Goal: Information Seeking & Learning: Learn about a topic

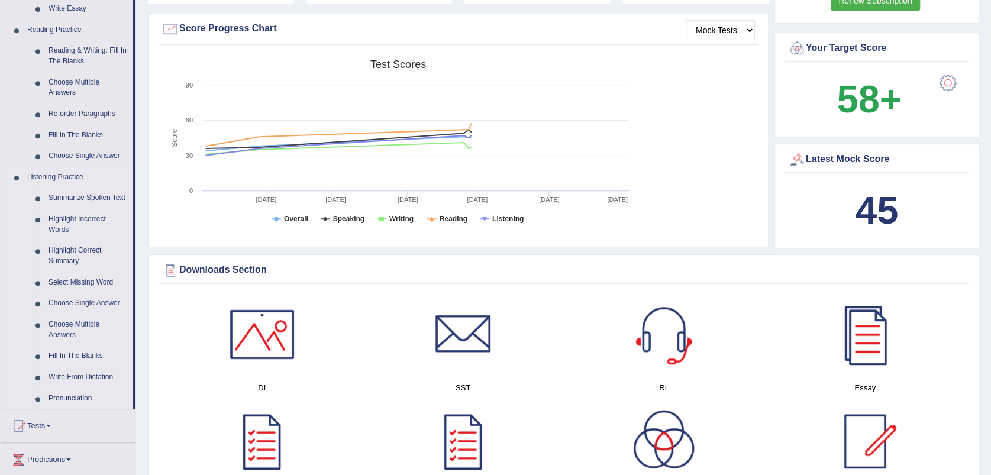
scroll to position [328, 0]
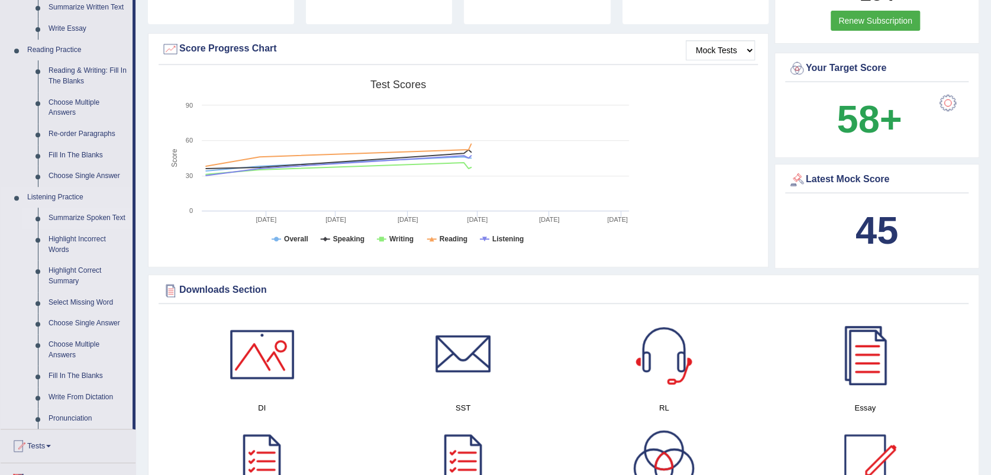
click at [72, 214] on link "Summarize Spoken Text" at bounding box center [87, 218] width 89 height 21
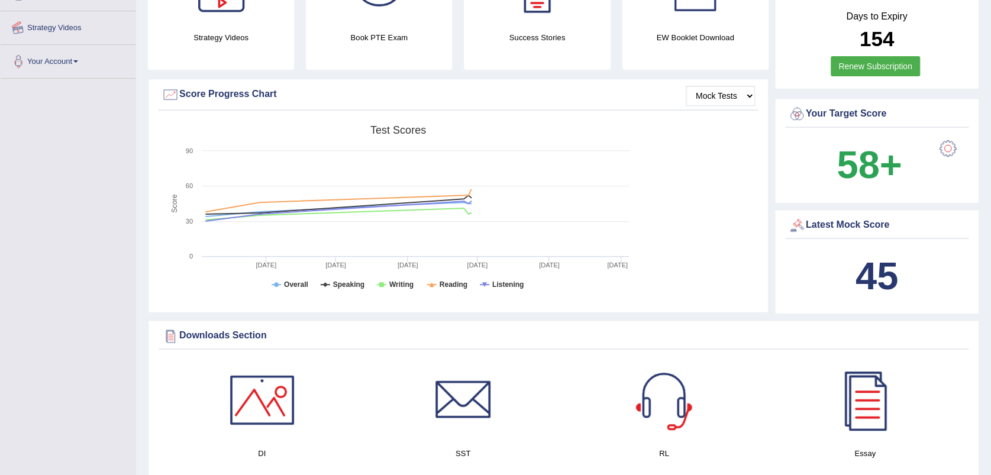
scroll to position [448, 0]
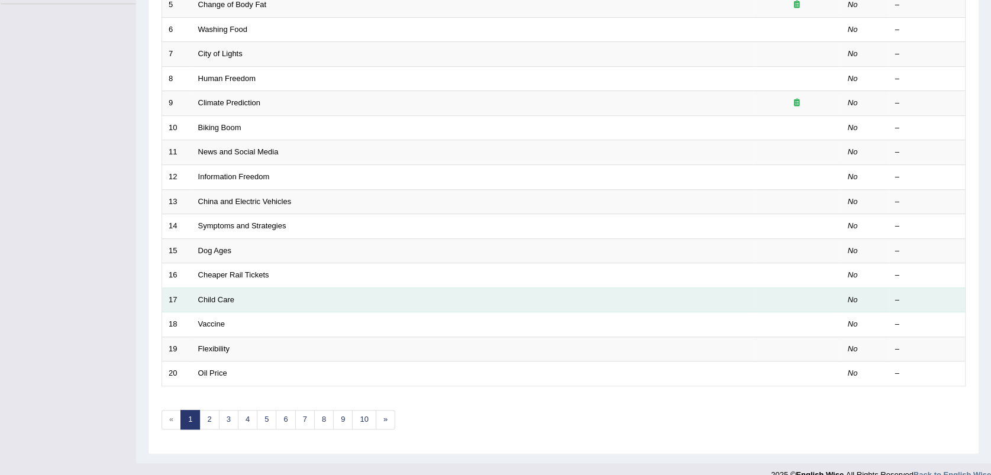
scroll to position [307, 0]
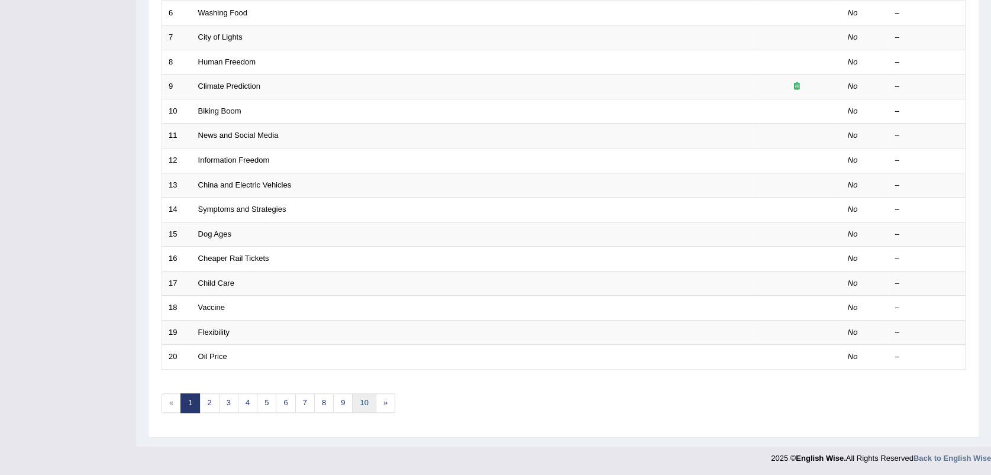
click at [361, 398] on link "10" at bounding box center [364, 403] width 24 height 20
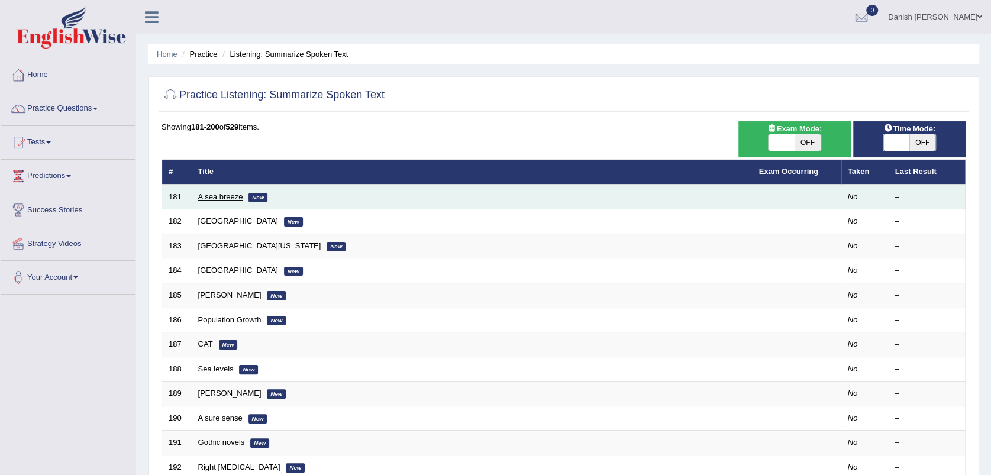
click at [219, 195] on link "A sea breeze" at bounding box center [220, 196] width 45 height 9
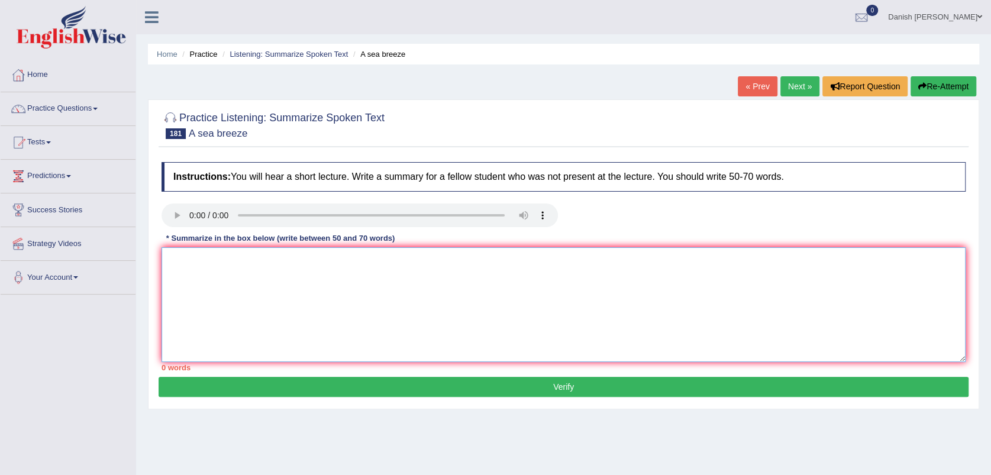
paste textarea "The speaker provided a comprehensive overview of [main topic], highlighting sev…"
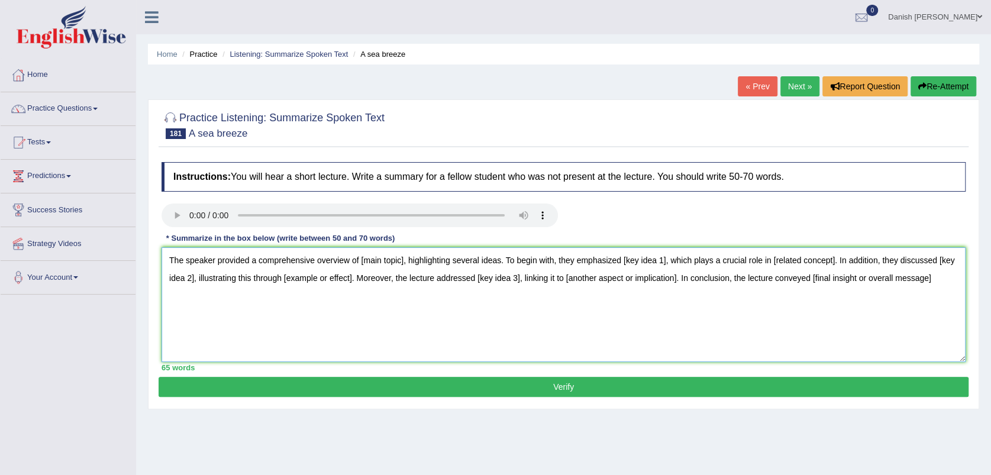
click at [402, 261] on textarea "The speaker provided a comprehensive overview of [main topic], highlighting sev…" at bounding box center [564, 304] width 804 height 115
click at [386, 260] on textarea "The speaker provided a comprehensive overview of sea breaze, highlighting sever…" at bounding box center [564, 304] width 804 height 115
click at [390, 261] on textarea "The speaker provided a comprehensive overview of sea breaze, highlighting sever…" at bounding box center [564, 304] width 804 height 115
click at [663, 261] on textarea "The speaker provided a comprehensive overview of sea breeze, highlighting sever…" at bounding box center [564, 304] width 804 height 115
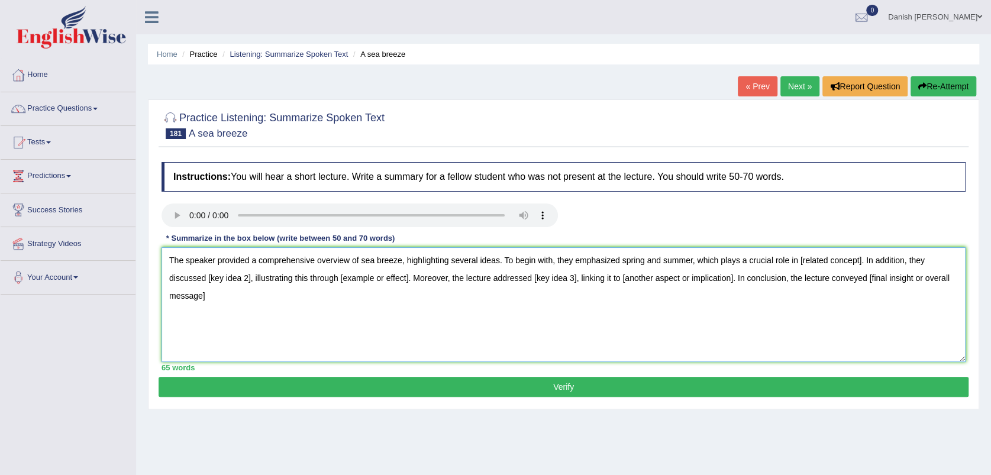
click at [860, 259] on textarea "The speaker provided a comprehensive overview of sea breeze, highlighting sever…" at bounding box center [564, 304] width 804 height 115
click at [860, 260] on textarea "The speaker provided a comprehensive overview of sea breeze, highlighting sever…" at bounding box center [564, 304] width 804 height 115
click at [860, 261] on textarea "The speaker provided a comprehensive overview of sea breeze, highlighting sever…" at bounding box center [564, 304] width 804 height 115
click at [249, 277] on textarea "The speaker provided a comprehensive overview of sea breeze, highlighting sever…" at bounding box center [564, 304] width 804 height 115
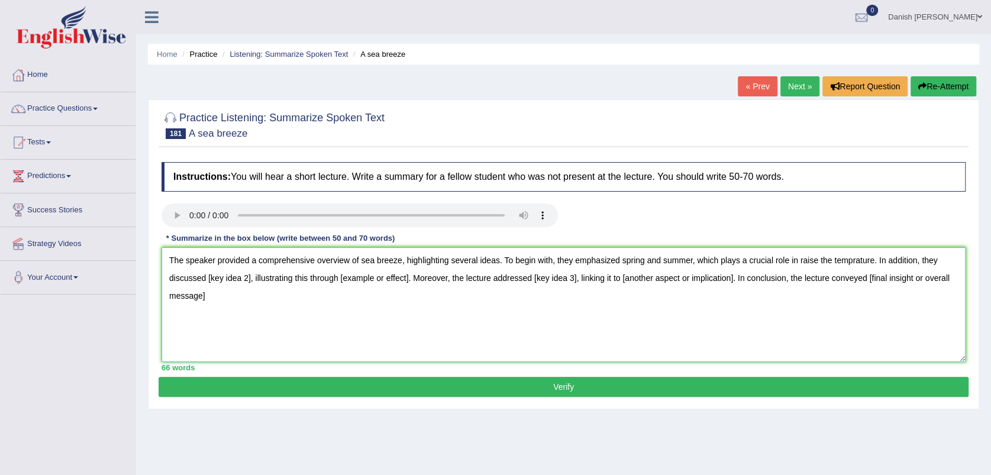
click at [249, 275] on textarea "The speaker provided a comprehensive overview of sea breeze, highlighting sever…" at bounding box center [564, 304] width 804 height 115
click at [436, 276] on textarea "The speaker provided a comprehensive overview of sea breeze, highlighting sever…" at bounding box center [564, 304] width 804 height 115
click at [642, 278] on textarea "The speaker provided a comprehensive overview of sea breeze, highlighting sever…" at bounding box center [564, 304] width 804 height 115
click at [818, 274] on textarea "The speaker provided a comprehensive overview of sea breeze, highlighting sever…" at bounding box center [564, 304] width 804 height 115
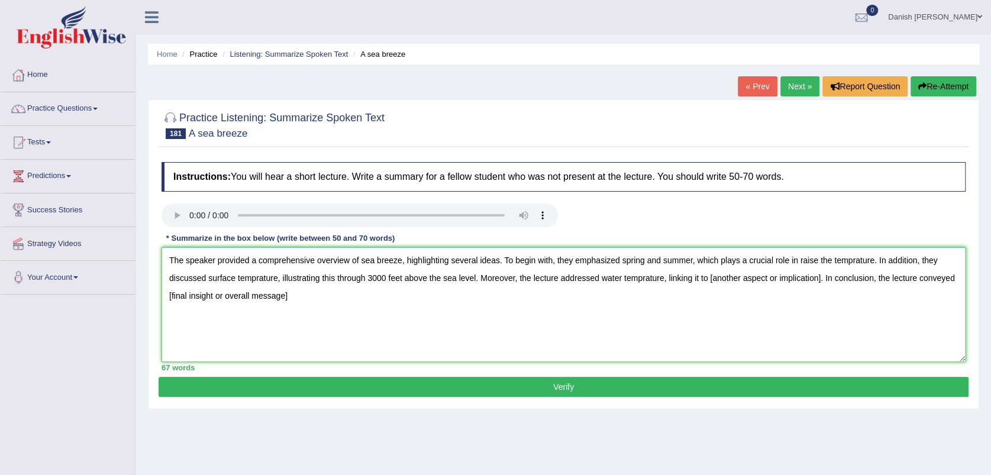
click at [820, 276] on textarea "The speaker provided a comprehensive overview of sea breeze, highlighting sever…" at bounding box center [564, 304] width 804 height 115
click at [847, 261] on textarea "The speaker provided a comprehensive overview of sea breeze, highlighting sever…" at bounding box center [564, 304] width 804 height 115
click at [729, 277] on textarea "The speaker provided a comprehensive overview of sea breeze, highlighting sever…" at bounding box center [564, 304] width 804 height 115
click at [256, 277] on textarea "The speaker provided a comprehensive overview of sea breeze, highlighting sever…" at bounding box center [564, 304] width 804 height 115
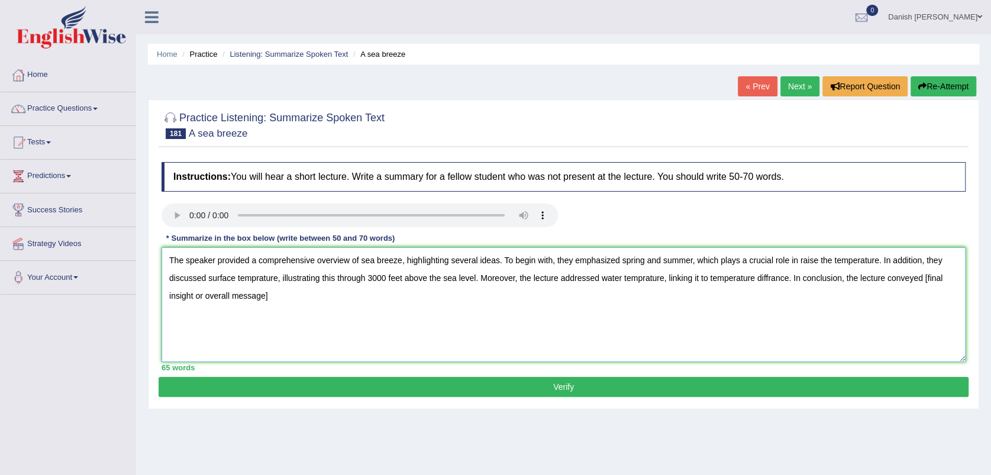
click at [256, 276] on textarea "The speaker provided a comprehensive overview of sea breeze, highlighting sever…" at bounding box center [564, 304] width 804 height 115
click at [299, 320] on textarea "The speaker provided a comprehensive overview of sea breeze, highlighting sever…" at bounding box center [564, 304] width 804 height 115
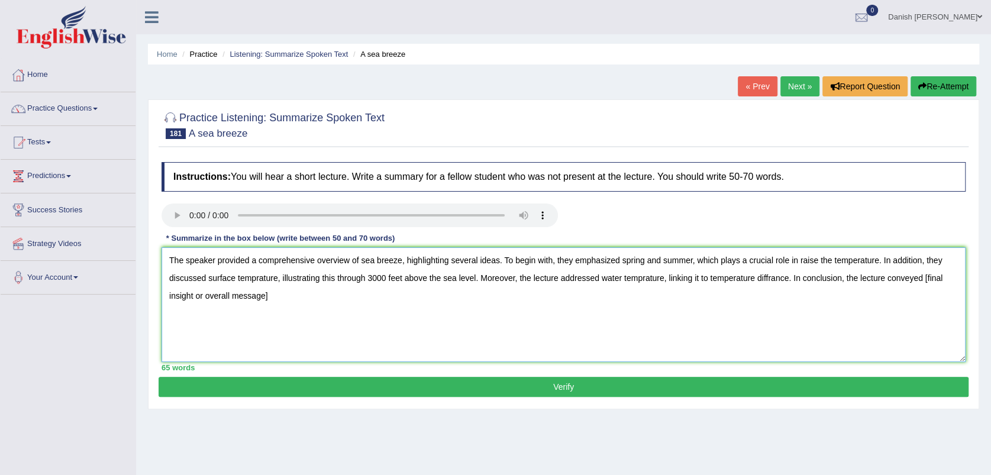
click at [293, 309] on textarea "The speaker provided a comprehensive overview of sea breeze, highlighting sever…" at bounding box center [564, 304] width 804 height 115
click at [256, 277] on textarea "The speaker provided a comprehensive overview of sea breeze, highlighting sever…" at bounding box center [564, 304] width 804 height 115
click at [645, 277] on textarea "The speaker provided a comprehensive overview of sea breeze, highlighting sever…" at bounding box center [564, 304] width 804 height 115
click at [272, 295] on textarea "The speaker provided a comprehensive overview of sea breeze, highlighting sever…" at bounding box center [564, 304] width 804 height 115
type textarea "The speaker provided a comprehensive overview of sea breeze, highlighting sever…"
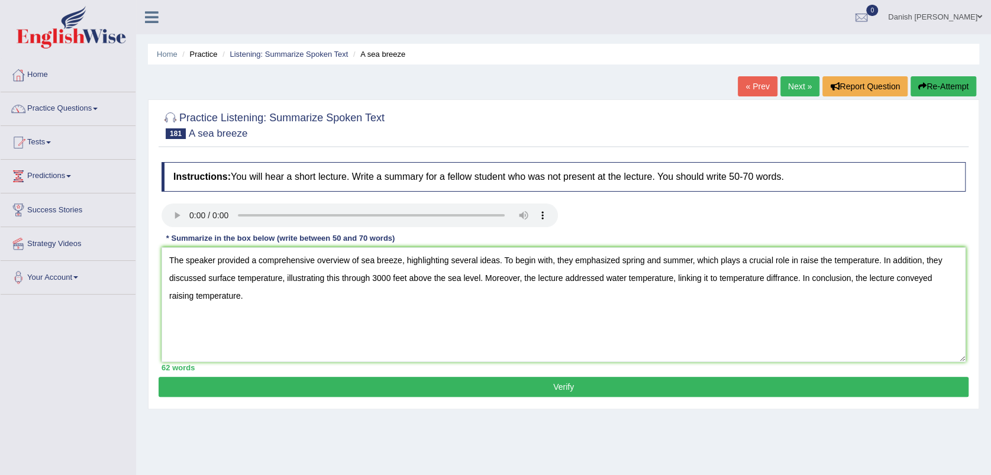
click at [435, 383] on button "Verify" at bounding box center [564, 387] width 810 height 20
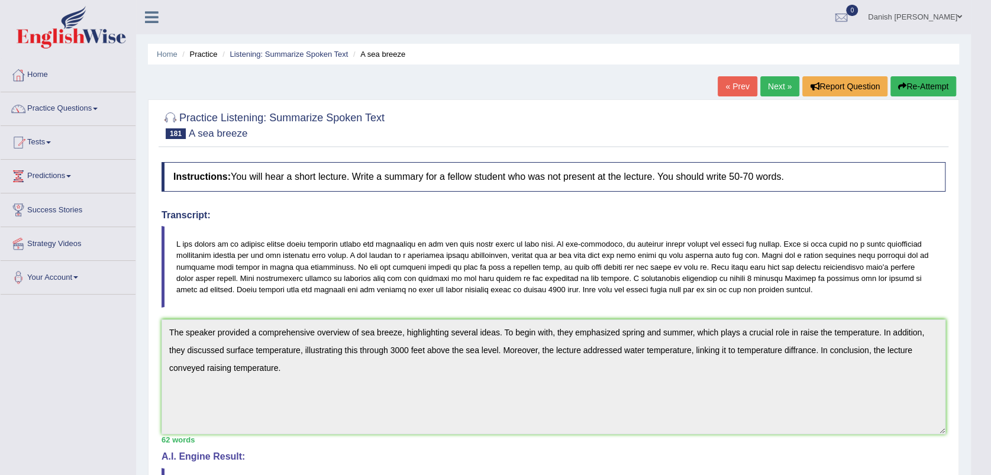
click at [773, 79] on link "Next »" at bounding box center [779, 86] width 39 height 20
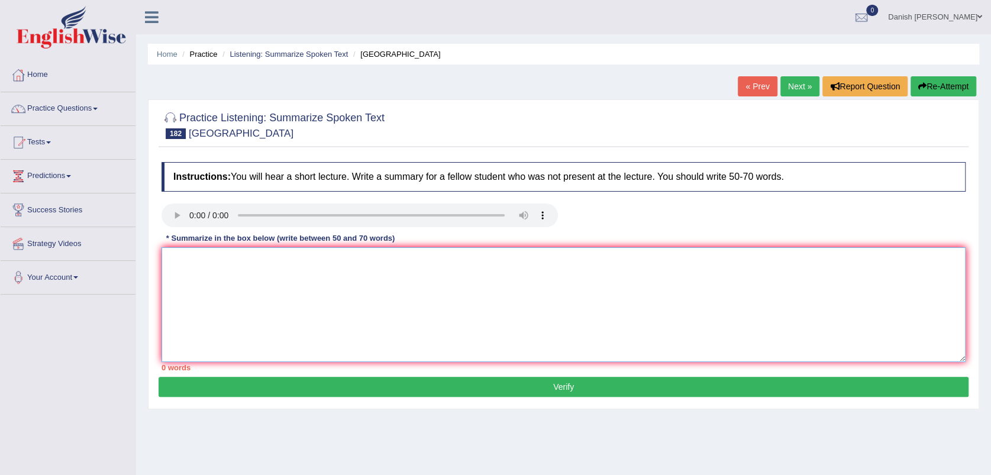
paste textarea "The speaker provided a comprehensive overview of [main topic], highlighting sev…"
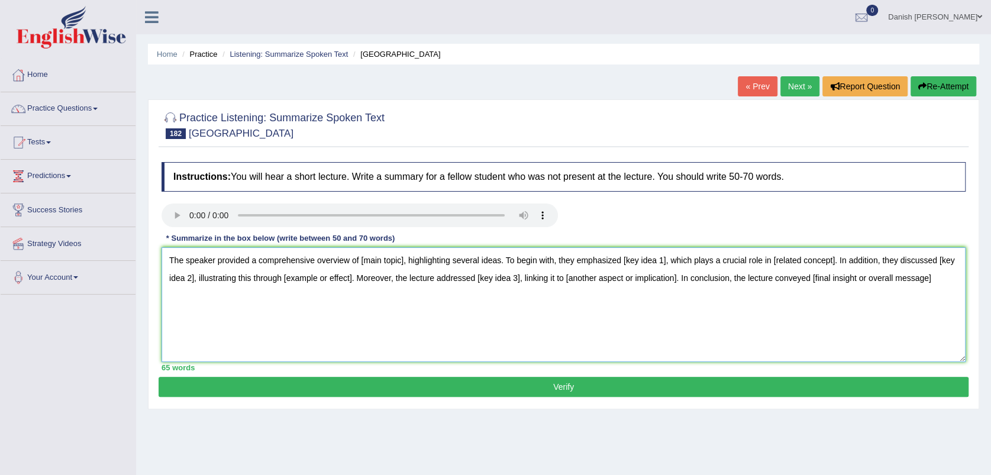
click at [402, 261] on textarea "The speaker provided a comprehensive overview of [main topic], highlighting sev…" at bounding box center [564, 304] width 804 height 115
click at [402, 260] on textarea "The speaker provided a comprehensive overview of [main topic], highlighting sev…" at bounding box center [564, 304] width 804 height 115
click at [692, 261] on textarea "The speaker provided a comprehensive overview of business and trade, highlighti…" at bounding box center [564, 304] width 804 height 115
click at [874, 259] on textarea "The speaker provided a comprehensive overview of business and trade, highlighti…" at bounding box center [564, 304] width 804 height 115
click at [250, 277] on textarea "The speaker provided a comprehensive overview of business and trade, highlighti…" at bounding box center [564, 304] width 804 height 115
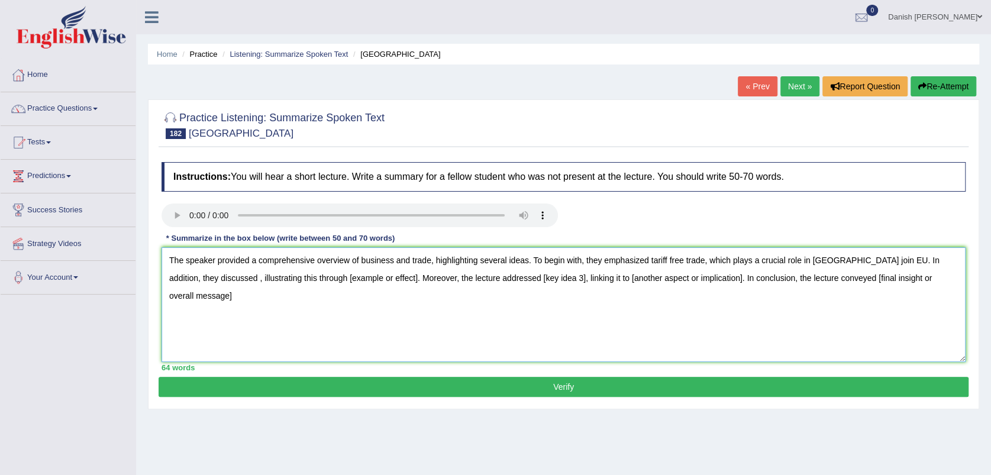
click at [865, 259] on textarea "The speaker provided a comprehensive overview of business and trade, highlighti…" at bounding box center [564, 304] width 804 height 115
click at [879, 259] on textarea "The speaker provided a comprehensive overview of business and trade, highlighti…" at bounding box center [564, 304] width 804 height 115
click at [416, 280] on textarea "The speaker provided a comprehensive overview of business and trade, highlighti…" at bounding box center [564, 304] width 804 height 115
click at [858, 257] on textarea "The speaker provided a comprehensive overview of business and trade, highlighti…" at bounding box center [564, 304] width 804 height 115
click at [881, 263] on textarea "The speaker provided a comprehensive overview of business and trade, highlighti…" at bounding box center [564, 304] width 804 height 115
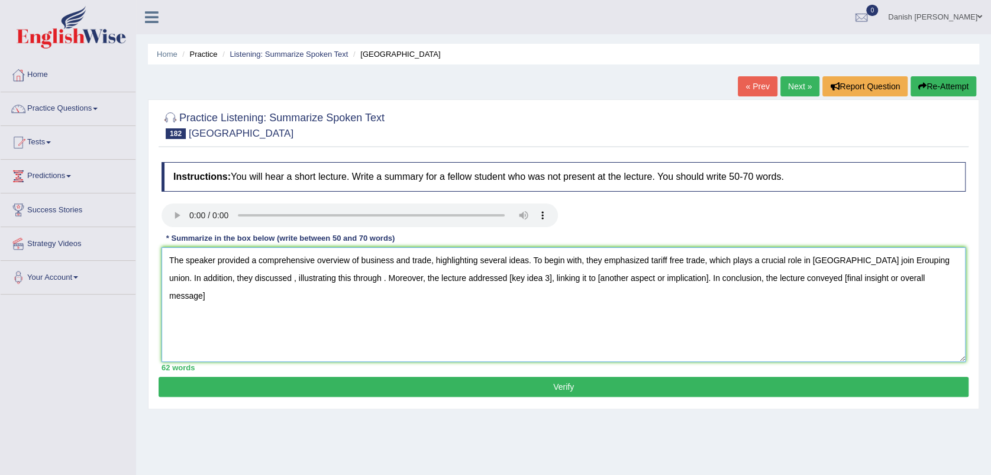
click at [862, 259] on textarea "The speaker provided a comprehensive overview of business and trade, highlighti…" at bounding box center [564, 304] width 804 height 115
drag, startPoint x: 871, startPoint y: 321, endPoint x: 871, endPoint y: 311, distance: 10.6
click at [871, 321] on textarea "The speaker provided a comprehensive overview of business and trade, highlighti…" at bounding box center [564, 304] width 804 height 115
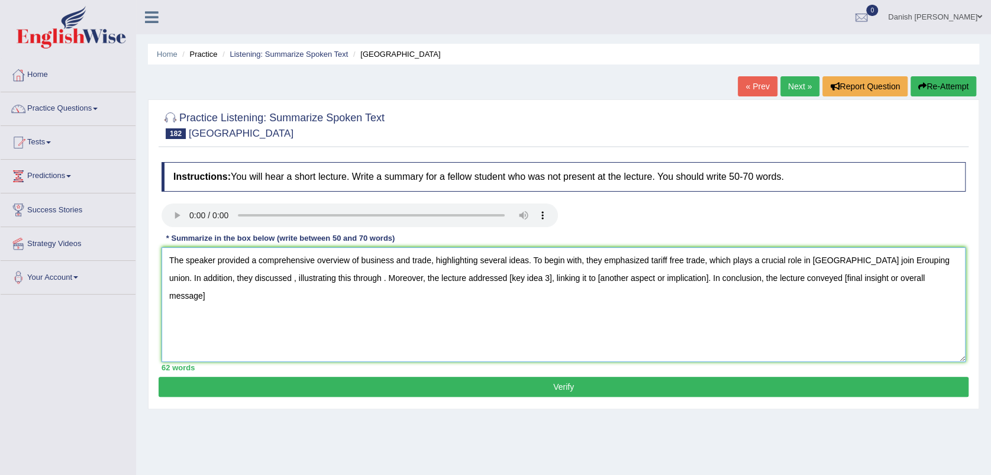
drag, startPoint x: 907, startPoint y: 345, endPoint x: 905, endPoint y: 339, distance: 6.9
click at [907, 345] on textarea "The speaker provided a comprehensive overview of business and trade, highlighti…" at bounding box center [564, 304] width 804 height 115
click at [870, 308] on textarea "The speaker provided a comprehensive overview of business and trade, highlighti…" at bounding box center [564, 304] width 804 height 115
click at [869, 308] on textarea "The speaker provided a comprehensive overview of business and trade, highlighti…" at bounding box center [564, 304] width 804 height 115
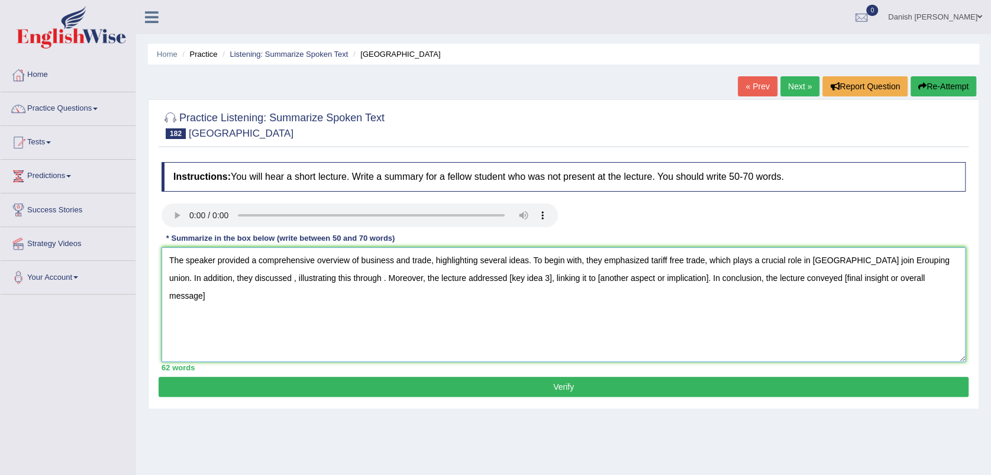
click at [867, 285] on textarea "The speaker provided a comprehensive overview of business and trade, highlighti…" at bounding box center [564, 304] width 804 height 115
click at [863, 257] on textarea "The speaker provided a comprehensive overview of business and trade, highlighti…" at bounding box center [564, 304] width 804 height 115
click at [870, 258] on textarea "The speaker provided a comprehensive overview of business and trade, highlighti…" at bounding box center [564, 304] width 804 height 115
click at [885, 260] on textarea "The speaker provided a comprehensive overview of business and trade, highlighti…" at bounding box center [564, 304] width 804 height 115
click at [887, 260] on textarea "The speaker provided a comprehensive overview of business and trade, highlighti…" at bounding box center [564, 304] width 804 height 115
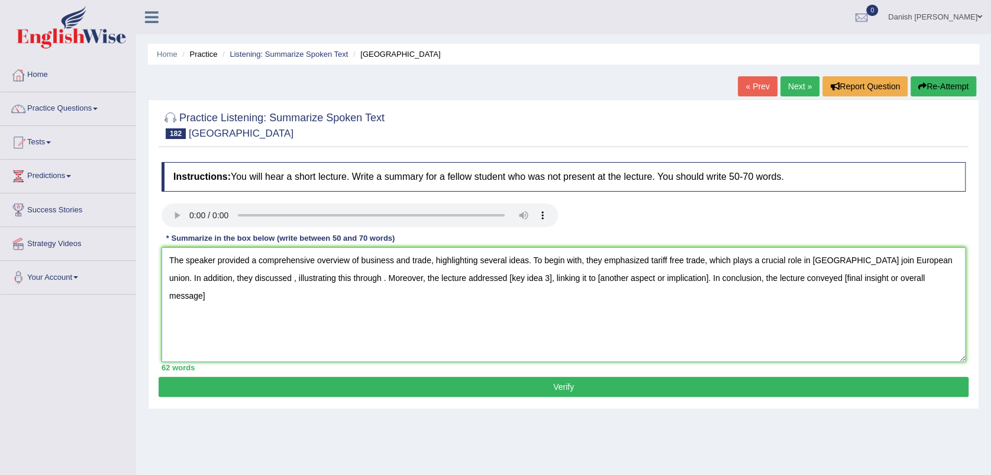
click at [895, 257] on textarea "The speaker provided a comprehensive overview of business and trade, highlighti…" at bounding box center [564, 304] width 804 height 115
drag, startPoint x: 895, startPoint y: 257, endPoint x: 905, endPoint y: 266, distance: 13.0
click at [895, 257] on textarea "The speaker provided a comprehensive overview of business and trade, highlighti…" at bounding box center [564, 304] width 804 height 115
click at [899, 259] on textarea "The speaker provided a comprehensive overview of business and trade, highlighti…" at bounding box center [564, 304] width 804 height 115
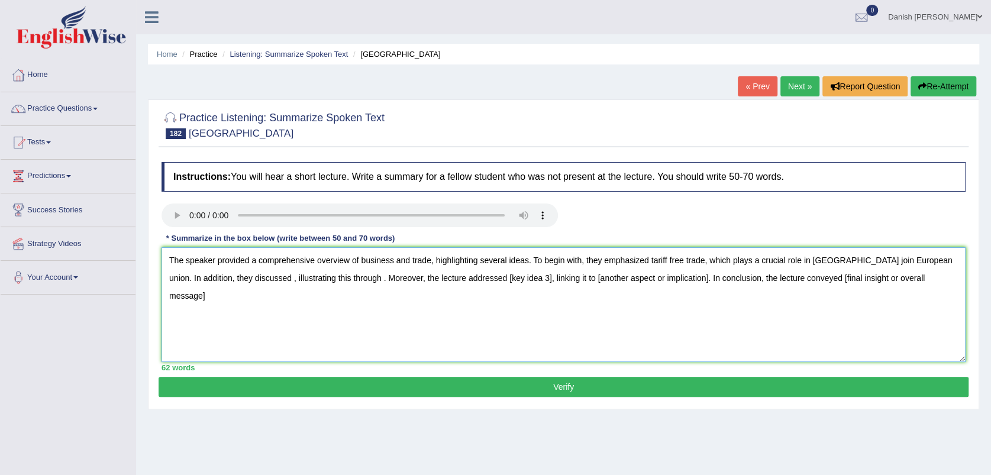
click at [899, 259] on textarea "The speaker provided a comprehensive overview of business and trade, highlighti…" at bounding box center [564, 304] width 804 height 115
click at [896, 309] on textarea "The speaker provided a comprehensive overview of business and trade, highlighti…" at bounding box center [564, 304] width 804 height 115
click at [886, 318] on textarea "The speaker provided a comprehensive overview of business and trade, highlighti…" at bounding box center [564, 304] width 804 height 115
click at [833, 328] on textarea "The speaker provided a comprehensive overview of business and trade, highlighti…" at bounding box center [564, 304] width 804 height 115
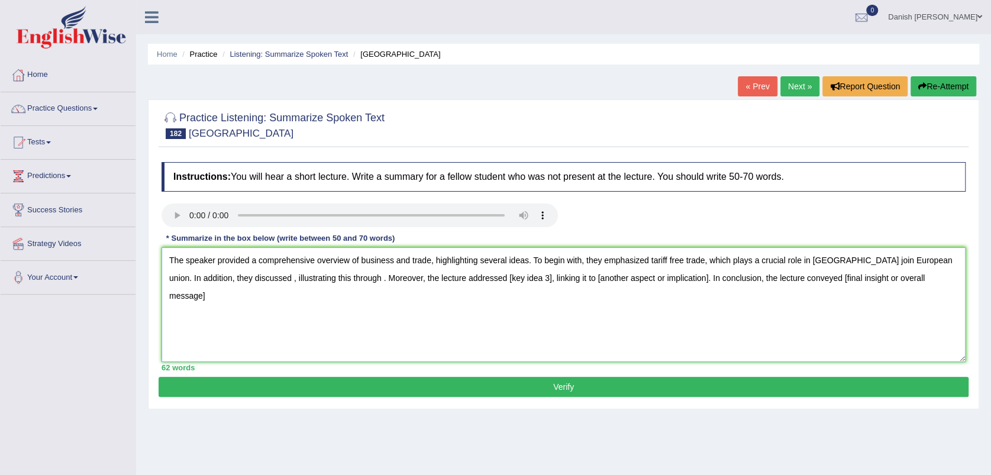
click at [897, 260] on textarea "The speaker provided a comprehensive overview of business and trade, highlighti…" at bounding box center [564, 304] width 804 height 115
click at [853, 257] on textarea "The speaker provided a comprehensive overview of business and trade, highlighti…" at bounding box center [564, 304] width 804 height 115
click at [851, 257] on textarea "The speaker provided a comprehensive overview of business and trade, highlighti…" at bounding box center [564, 304] width 804 height 115
type textarea "The speaker provided a comprehensive overview of business and trade, highlighti…"
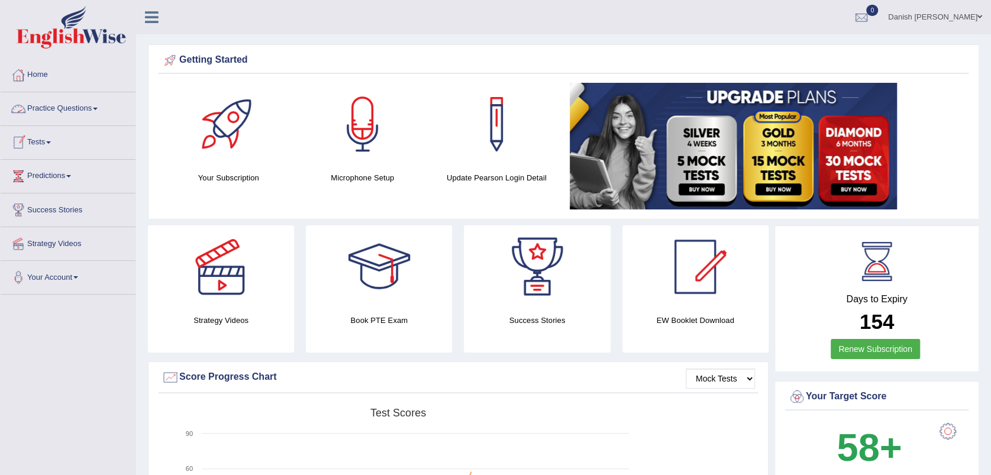
click at [65, 109] on link "Practice Questions" at bounding box center [68, 107] width 135 height 30
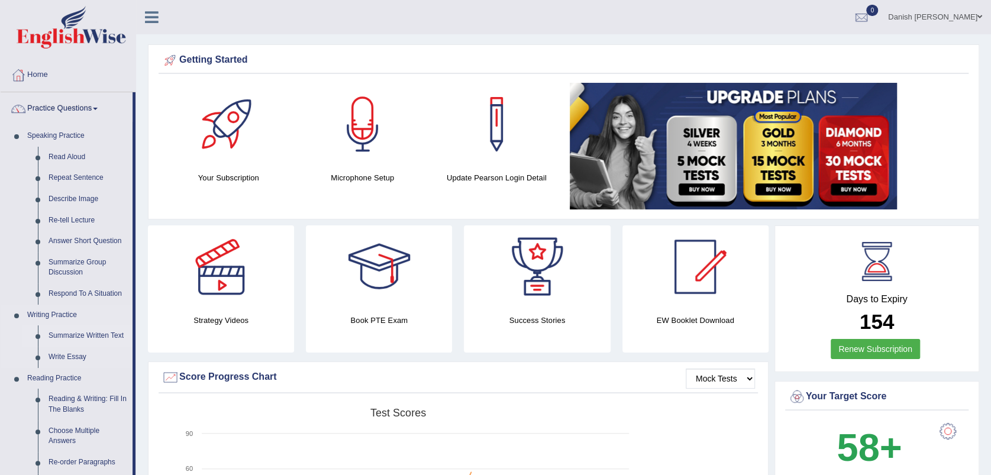
click at [90, 337] on link "Summarize Written Text" at bounding box center [87, 335] width 89 height 21
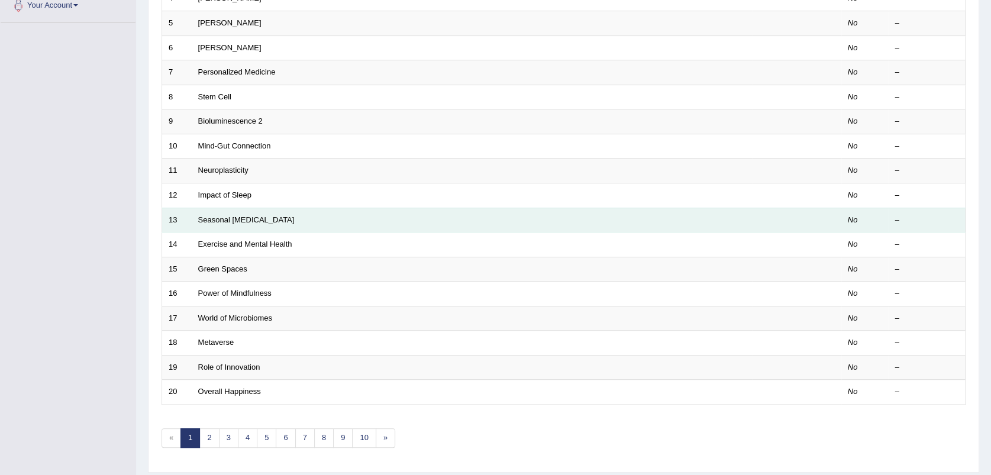
scroll to position [307, 0]
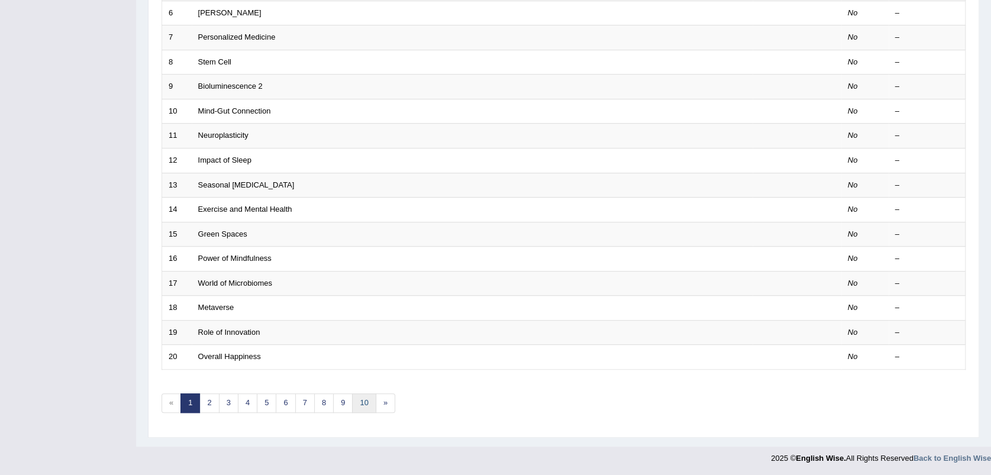
click at [364, 403] on link "10" at bounding box center [364, 403] width 24 height 20
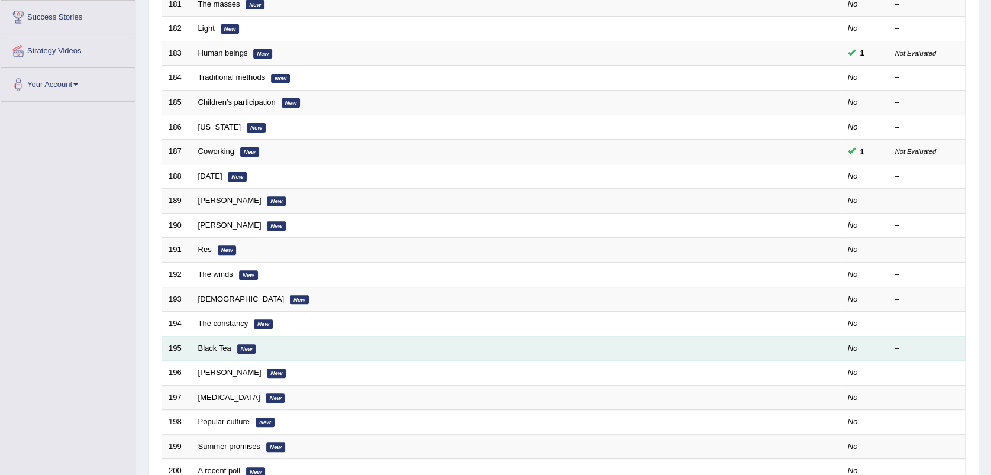
scroll to position [263, 0]
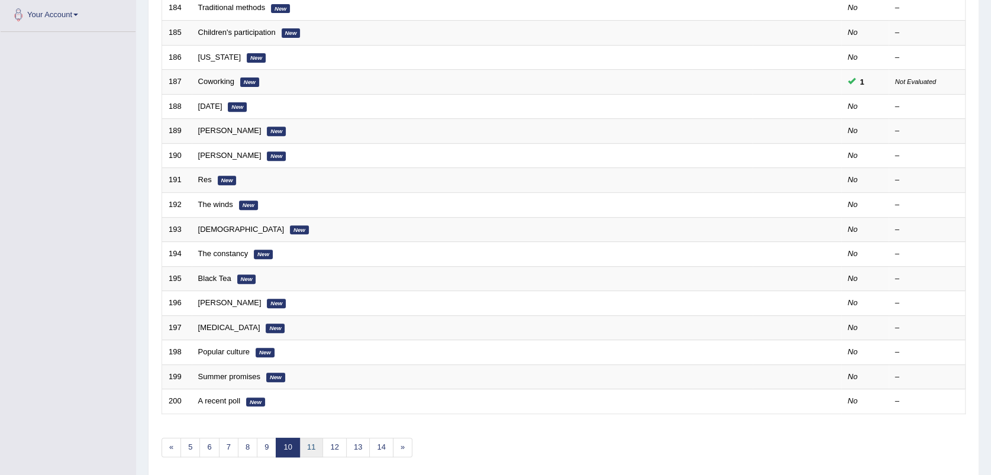
click at [310, 447] on link "11" at bounding box center [311, 448] width 24 height 20
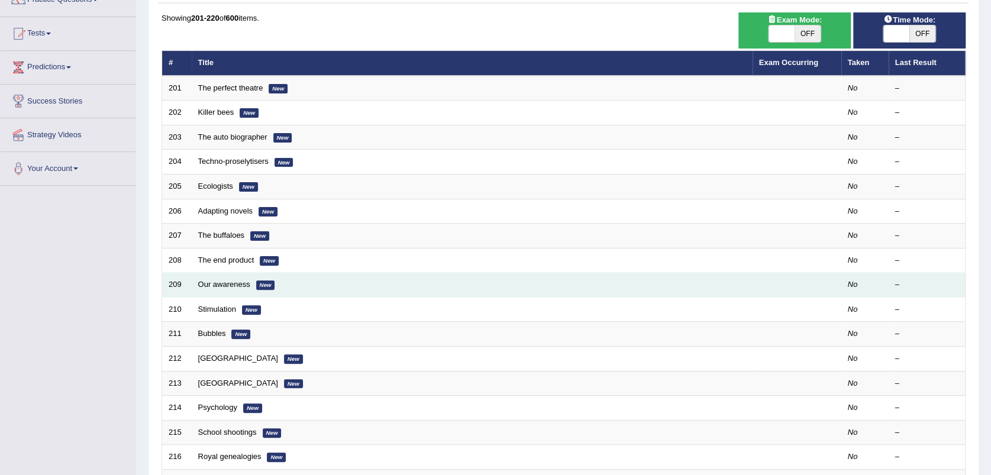
scroll to position [131, 0]
